Goal: Task Accomplishment & Management: Complete application form

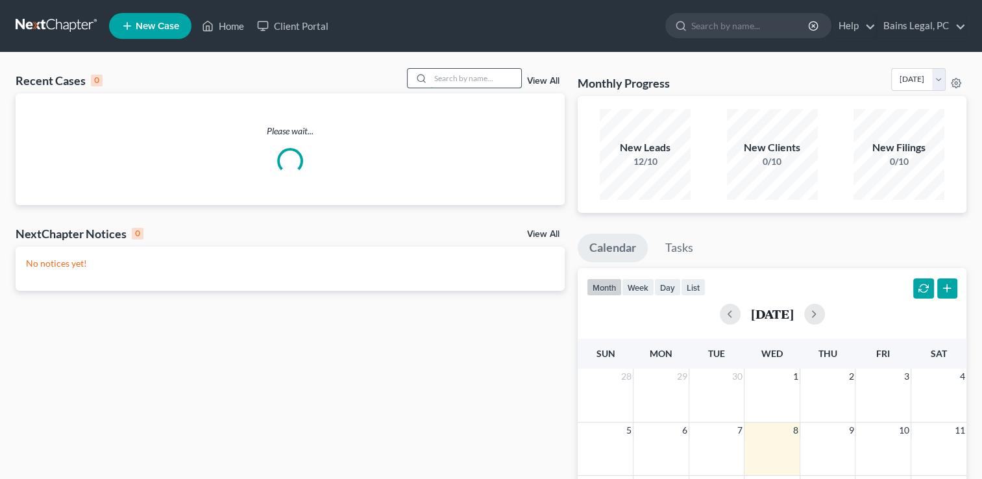
click at [495, 73] on input "search" at bounding box center [475, 78] width 91 height 19
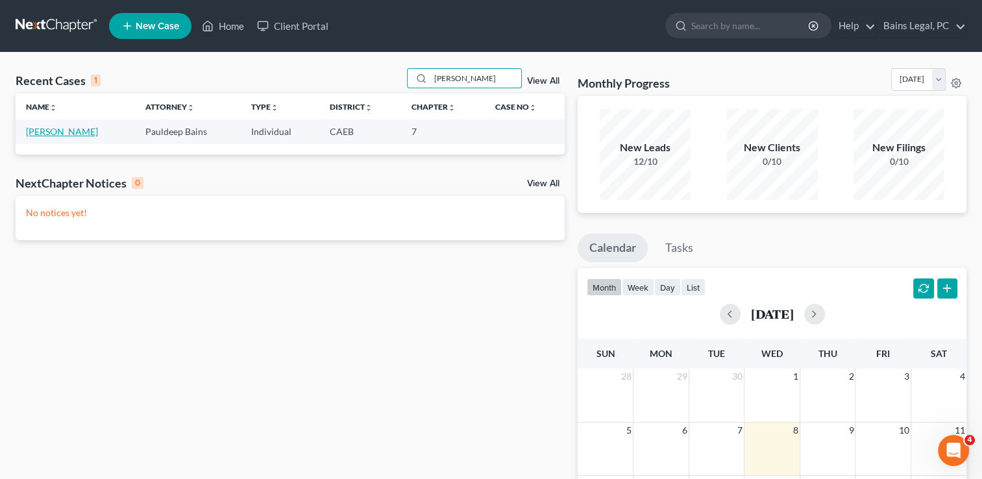
type input "[PERSON_NAME]"
click at [98, 134] on link "[PERSON_NAME]" at bounding box center [62, 131] width 72 height 11
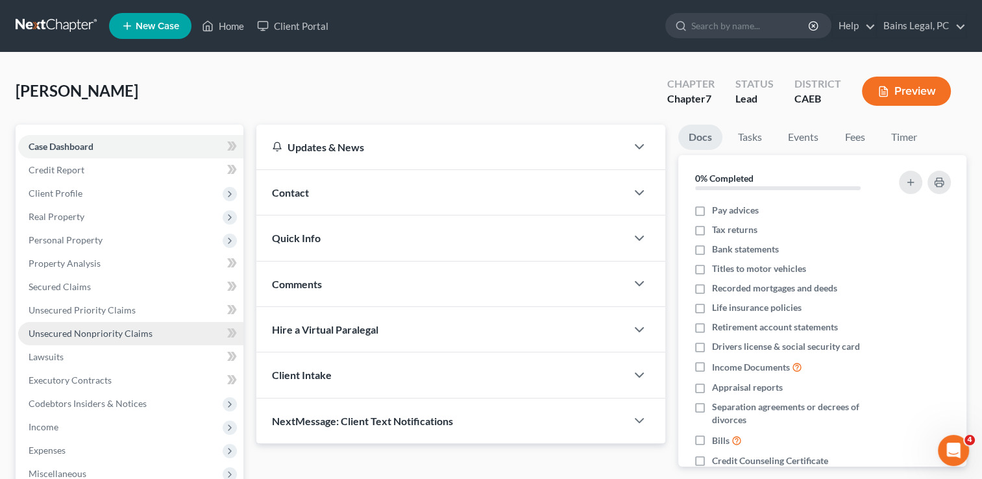
click at [101, 334] on span "Unsecured Nonpriority Claims" at bounding box center [91, 333] width 124 height 11
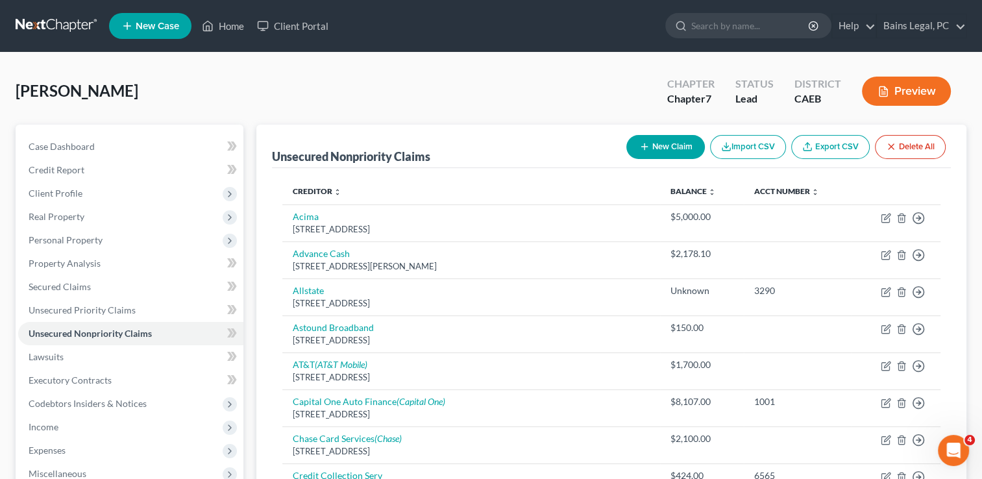
click at [293, 97] on div "[PERSON_NAME] Upgraded Chapter Chapter 7 Status Lead District CAEB Preview" at bounding box center [491, 96] width 951 height 56
click at [678, 132] on div "New Claim Import CSV Export CSV Delete All" at bounding box center [786, 147] width 330 height 34
click at [678, 142] on button "New Claim" at bounding box center [665, 147] width 79 height 24
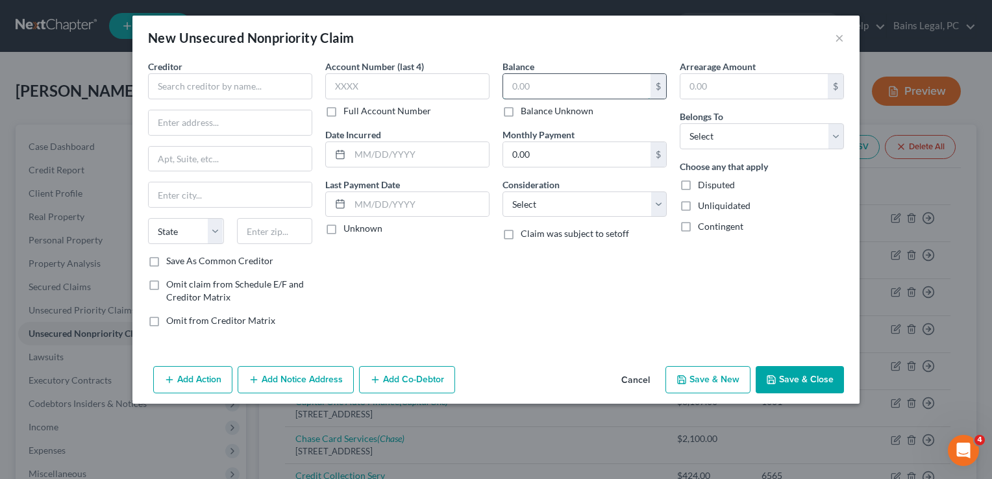
click at [541, 84] on input "text" at bounding box center [576, 86] width 147 height 25
type input "2,764.05"
click at [698, 183] on label "Disputed" at bounding box center [716, 185] width 37 height 13
click at [703, 183] on input "Disputed" at bounding box center [707, 183] width 8 height 8
checkbox input "true"
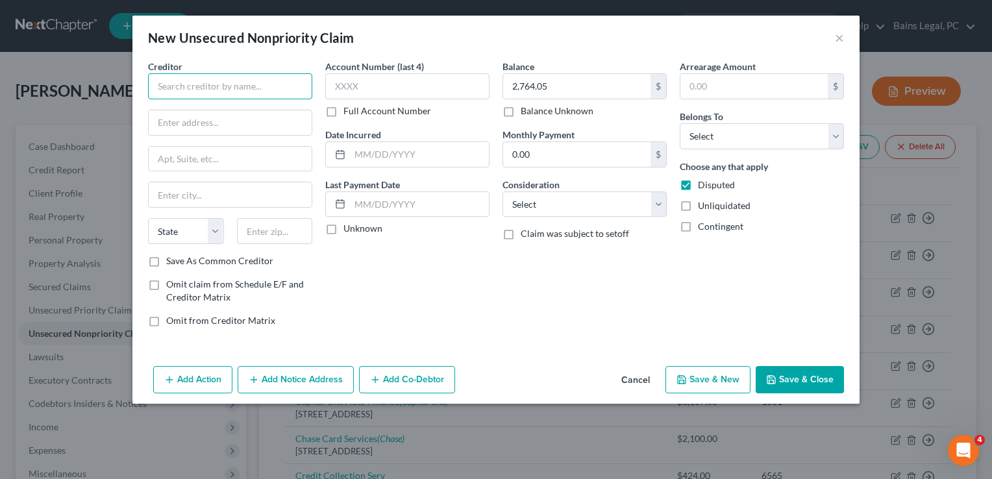
click at [238, 82] on input "text" at bounding box center [230, 86] width 164 height 26
click at [265, 84] on input "text" at bounding box center [230, 86] width 164 height 26
type input "Y"
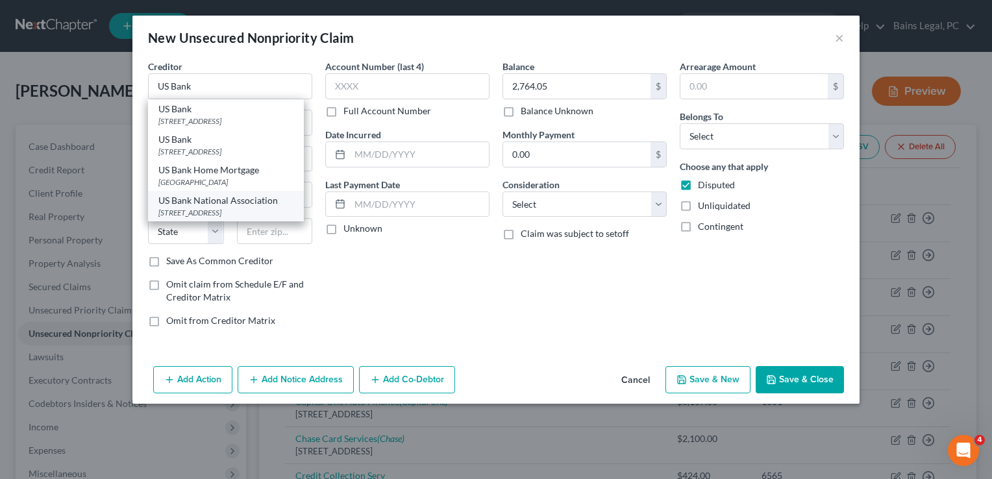
click at [228, 209] on div "[STREET_ADDRESS]" at bounding box center [225, 212] width 135 height 11
type input "US Bank National Association"
type input "[STREET_ADDRESS]"
type input "[GEOGRAPHIC_DATA]"
select select "36"
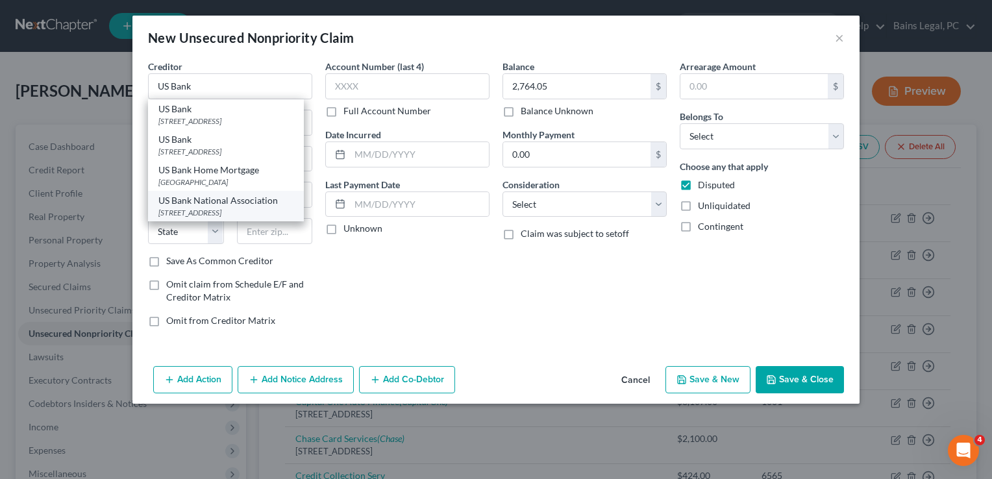
type input "45202"
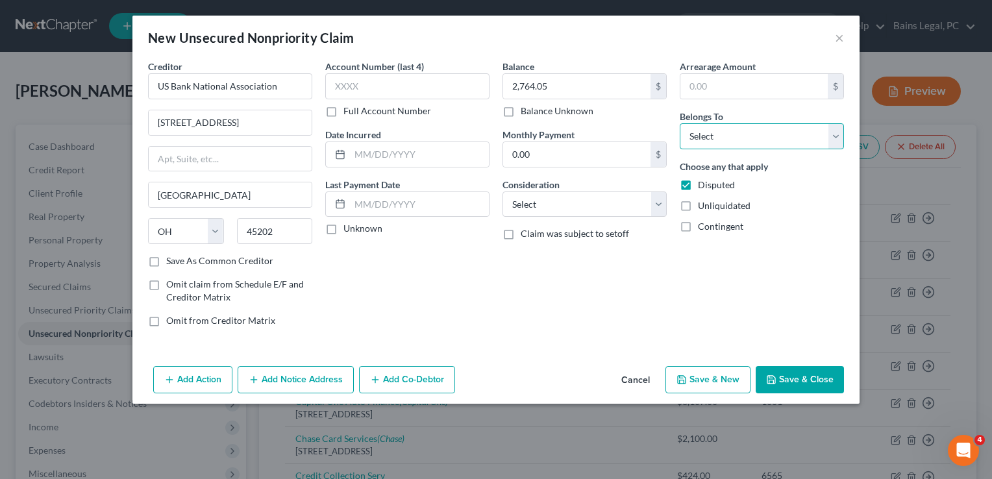
click at [791, 136] on select "Select Debtor 1 Only Debtor 2 Only Debtor 1 And Debtor 2 Only At Least One Of T…" at bounding box center [762, 136] width 164 height 26
click at [719, 130] on select "Select Debtor 1 Only Debtor 2 Only Debtor 1 And Debtor 2 Only At Least One Of T…" at bounding box center [762, 136] width 164 height 26
select select "0"
click at [680, 123] on select "Select Debtor 1 Only Debtor 2 Only Debtor 1 And Debtor 2 Only At Least One Of T…" at bounding box center [762, 136] width 164 height 26
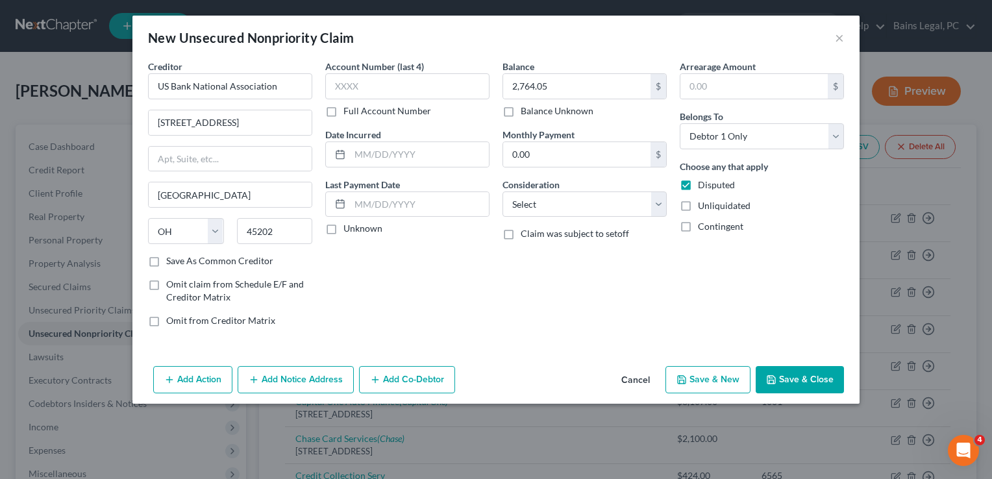
click at [456, 284] on div "Account Number (last 4) Full Account Number Date Incurred Last Payment Date Unk…" at bounding box center [407, 199] width 177 height 278
click at [815, 378] on button "Save & Close" at bounding box center [800, 379] width 88 height 27
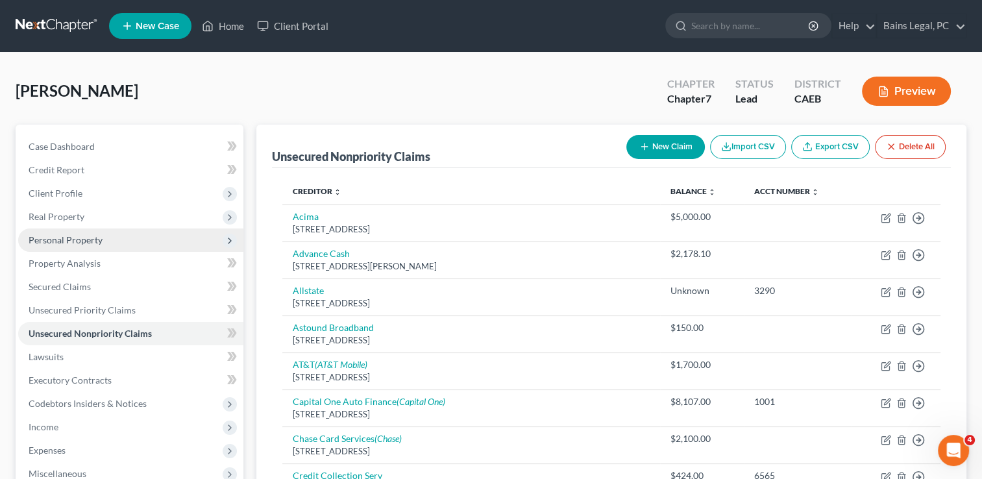
click at [74, 247] on span "Personal Property" at bounding box center [130, 240] width 225 height 23
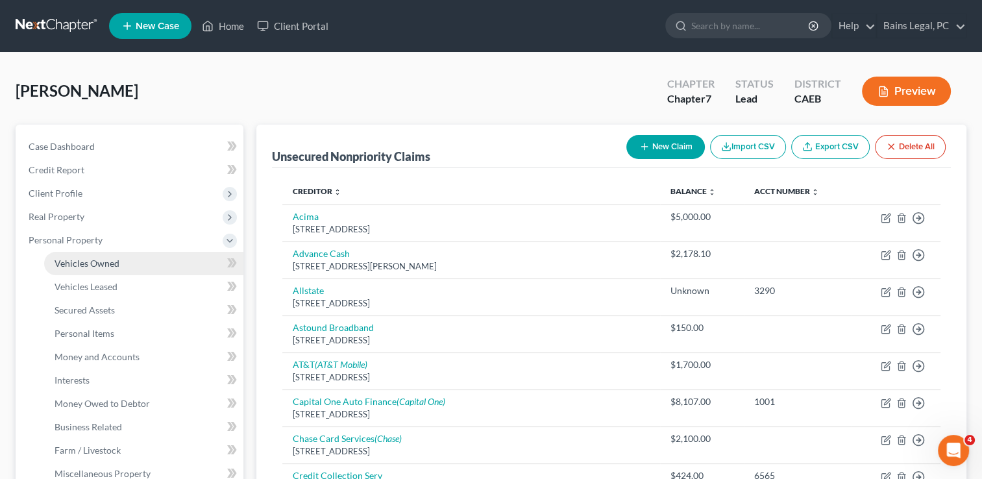
click at [78, 265] on span "Vehicles Owned" at bounding box center [87, 263] width 65 height 11
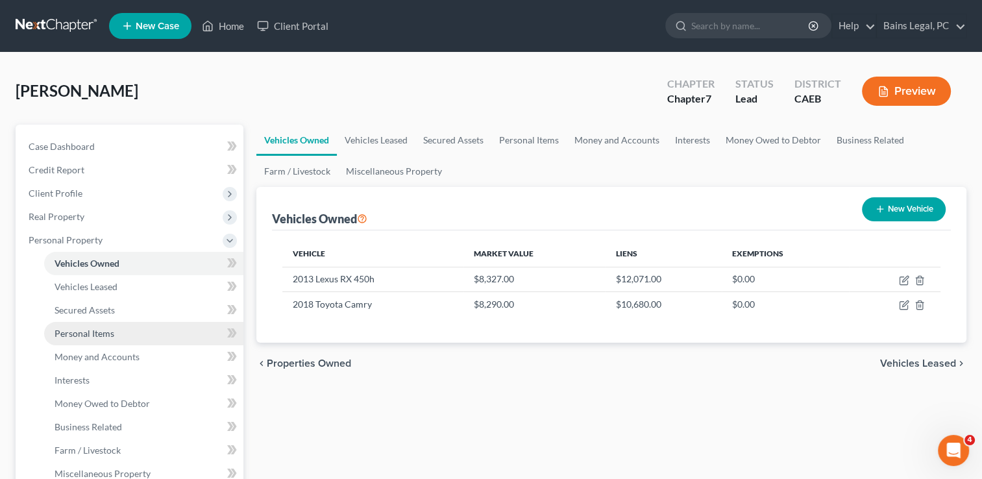
click at [86, 331] on span "Personal Items" at bounding box center [85, 333] width 60 height 11
